Goal: Information Seeking & Learning: Learn about a topic

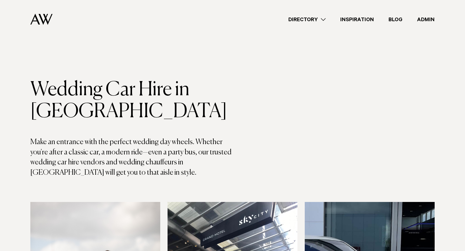
click at [325, 16] on link "Directory" at bounding box center [307, 19] width 52 height 8
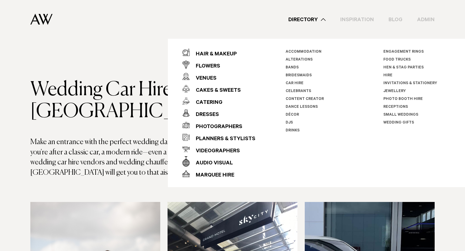
click at [181, 21] on div "Directory Hair & Makeup Flowers Venues Cakes & Sweets" at bounding box center [245, 19] width 377 height 39
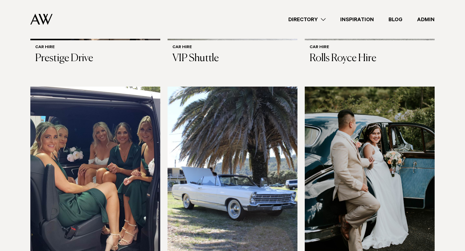
scroll to position [355, 0]
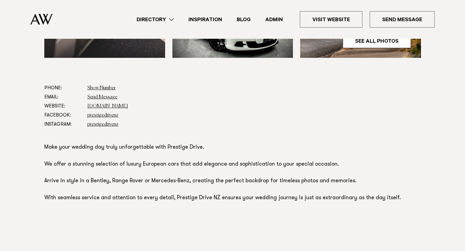
scroll to position [301, 0]
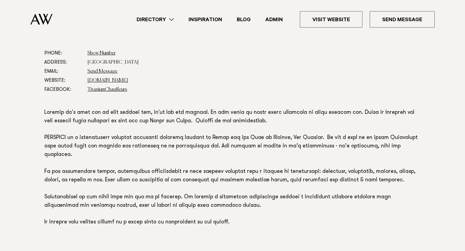
scroll to position [341, 0]
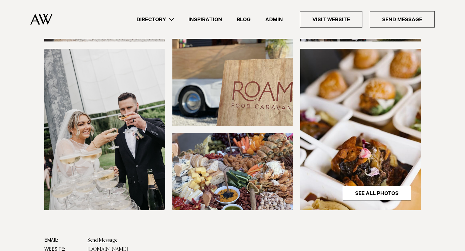
scroll to position [201, 0]
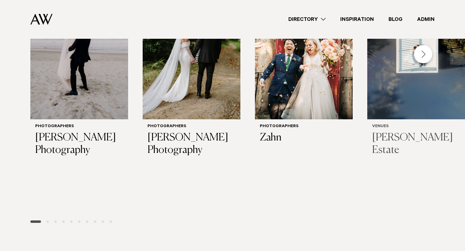
scroll to position [229, 0]
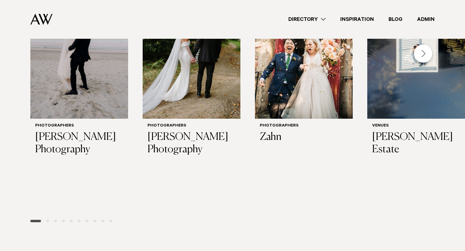
click at [305, 14] on div "Directory Hair & Makeup Flowers Venues Cakes & Sweets" at bounding box center [245, 19] width 377 height 39
click at [306, 16] on link "Directory" at bounding box center [307, 19] width 52 height 8
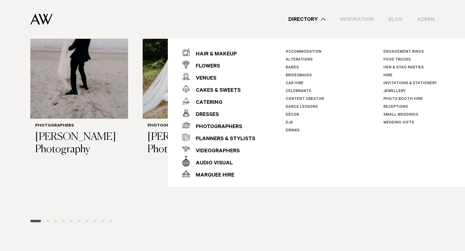
click at [298, 82] on link "Car Hire" at bounding box center [294, 84] width 18 height 4
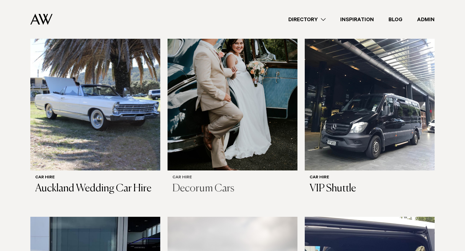
scroll to position [206, 0]
click at [216, 69] on img at bounding box center [232, 83] width 130 height 174
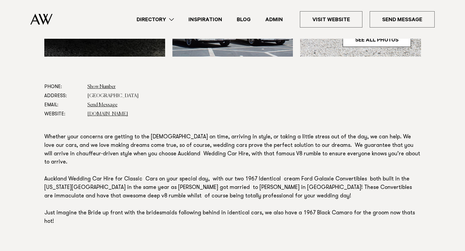
scroll to position [322, 0]
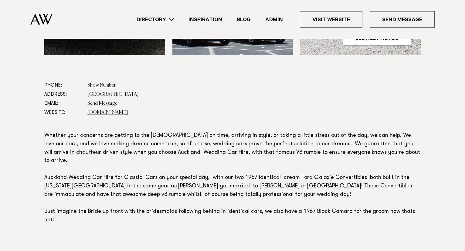
drag, startPoint x: 194, startPoint y: 143, endPoint x: 385, endPoint y: 146, distance: 190.5
click at [385, 146] on p "Whether your concerns are getting to the [DEMOGRAPHIC_DATA] on time, arriving i…" at bounding box center [232, 178] width 376 height 93
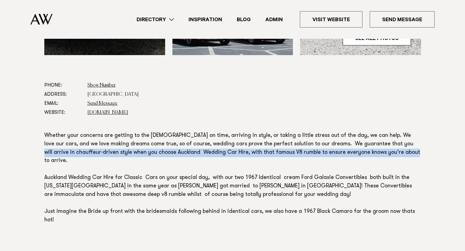
drag, startPoint x: 351, startPoint y: 148, endPoint x: 278, endPoint y: 161, distance: 74.3
click at [280, 162] on p "Whether your concerns are getting to the [DEMOGRAPHIC_DATA] on time, arriving i…" at bounding box center [232, 178] width 376 height 93
click at [278, 161] on p "Whether your concerns are getting to the [DEMOGRAPHIC_DATA] on time, arriving i…" at bounding box center [232, 178] width 376 height 93
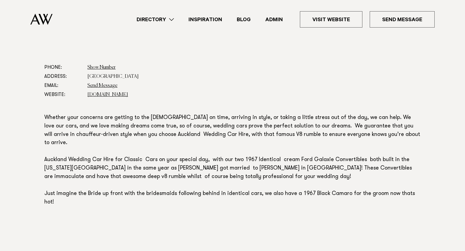
scroll to position [341, 0]
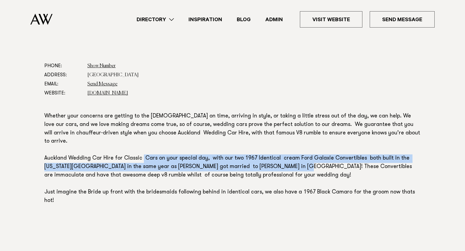
drag, startPoint x: 173, startPoint y: 149, endPoint x: 310, endPoint y: 156, distance: 136.6
click at [310, 156] on p "Whether your concerns are getting to the [DEMOGRAPHIC_DATA] on time, arriving i…" at bounding box center [232, 159] width 376 height 93
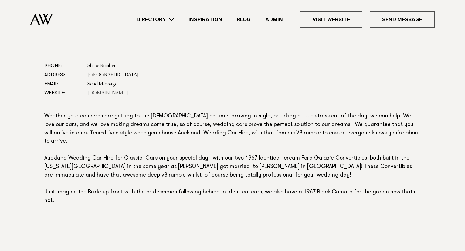
click at [111, 93] on link "[DOMAIN_NAME]" at bounding box center [107, 93] width 41 height 5
